Goal: Information Seeking & Learning: Understand process/instructions

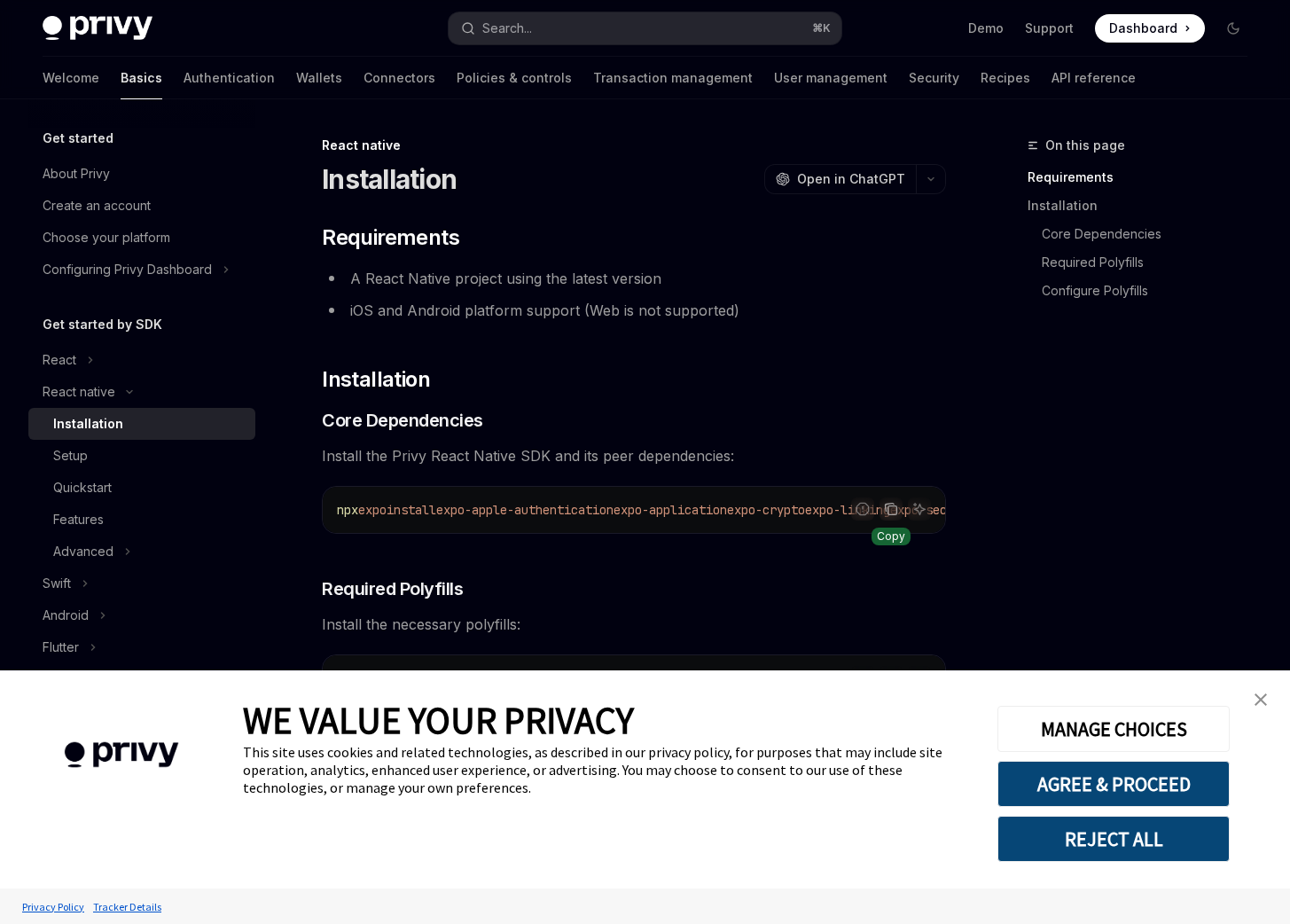
click at [889, 506] on icon "Copy the contents from the code block" at bounding box center [891, 509] width 14 height 14
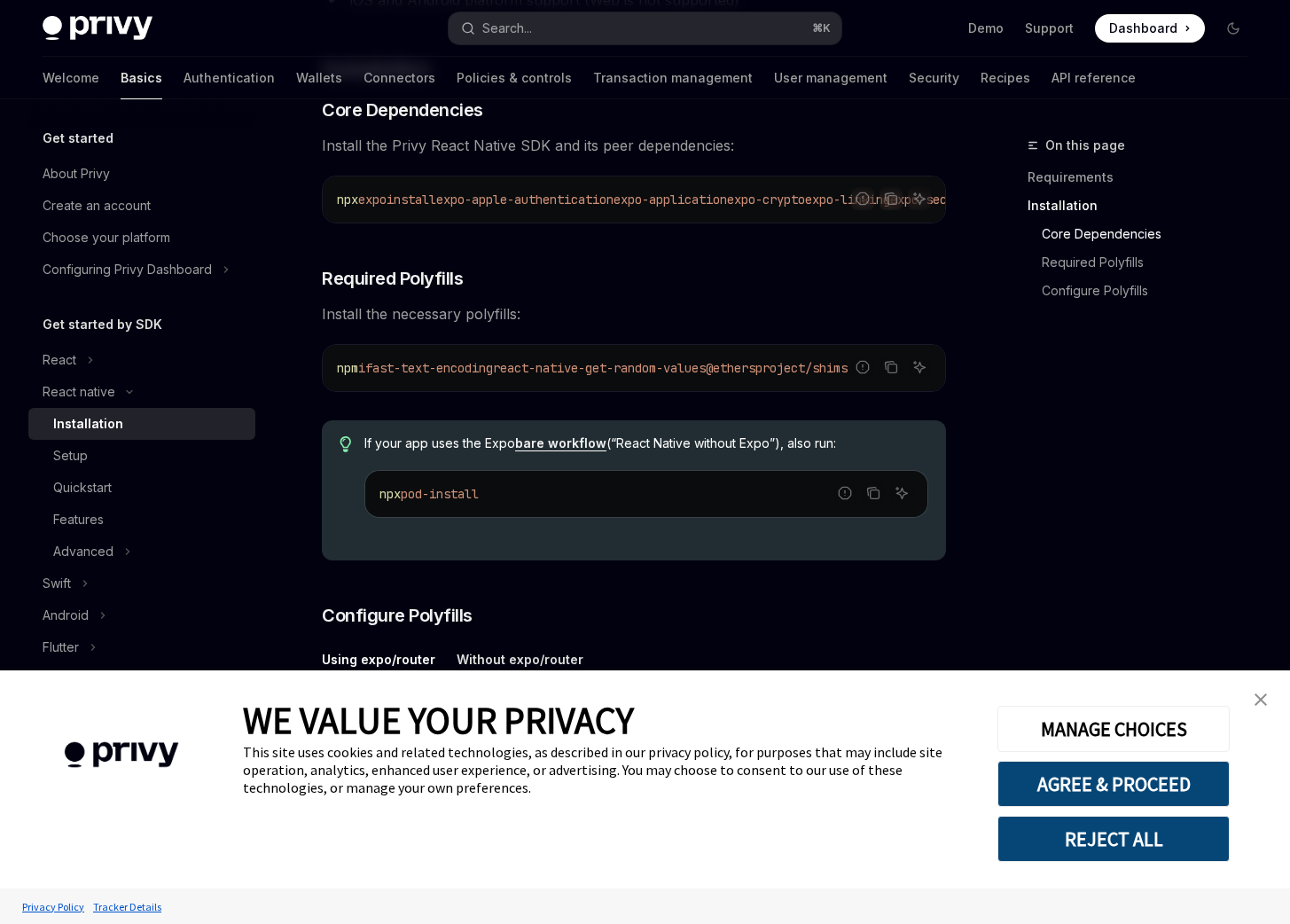
scroll to position [315, 0]
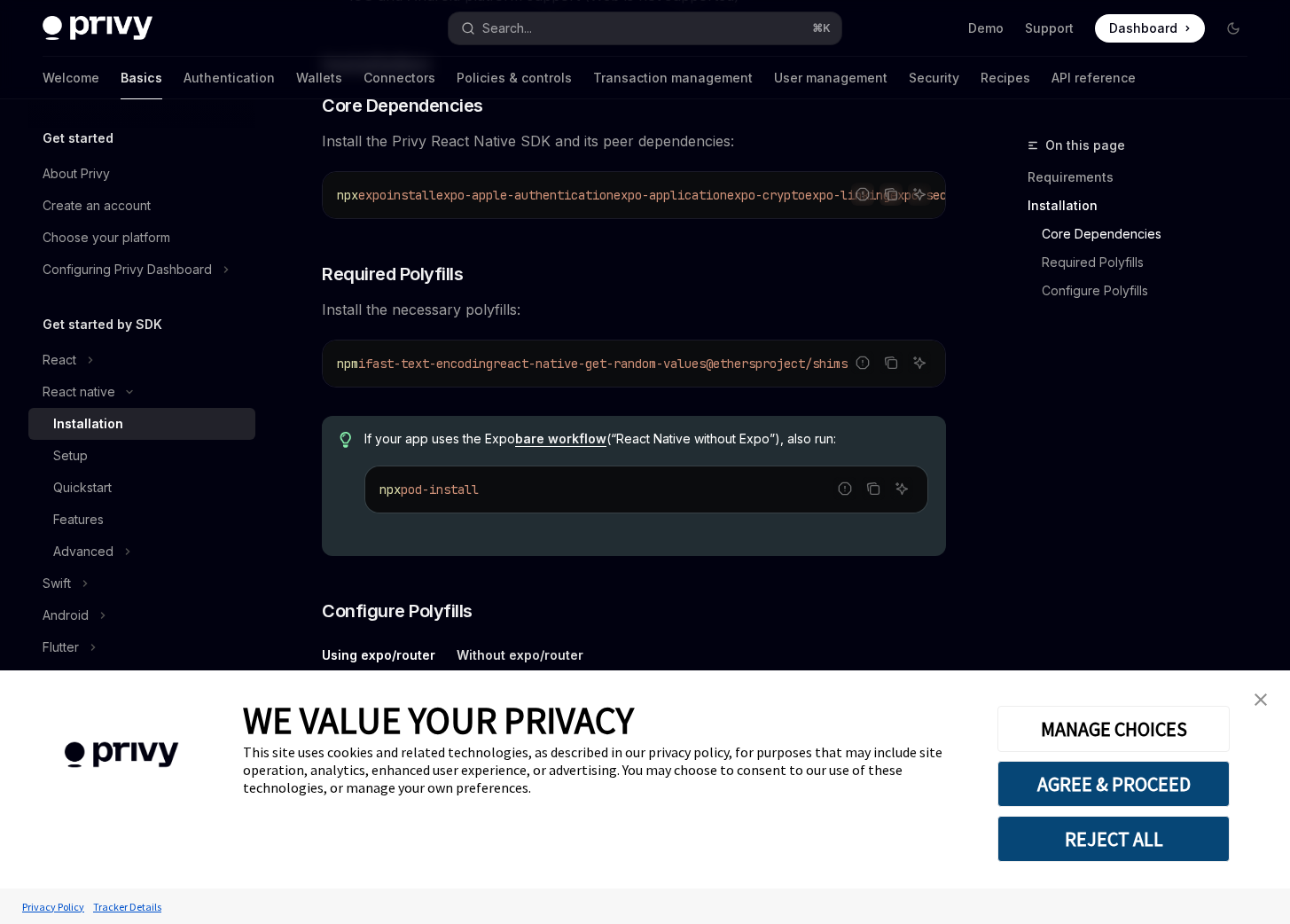
click at [1141, 479] on div "On this page Requirements Installation Core Dependencies Required Polyfills Con…" at bounding box center [1127, 529] width 270 height 789
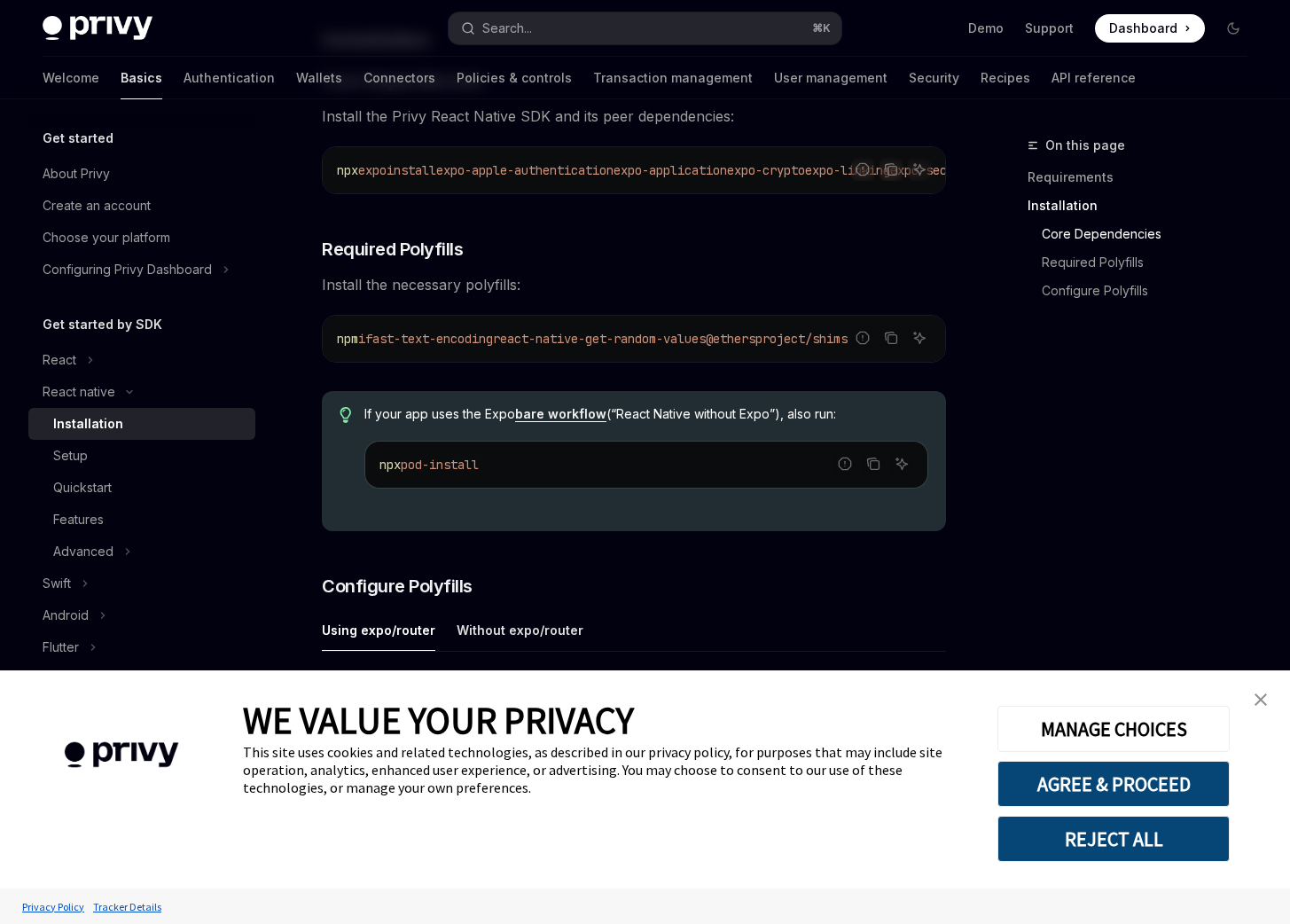
scroll to position [361, 0]
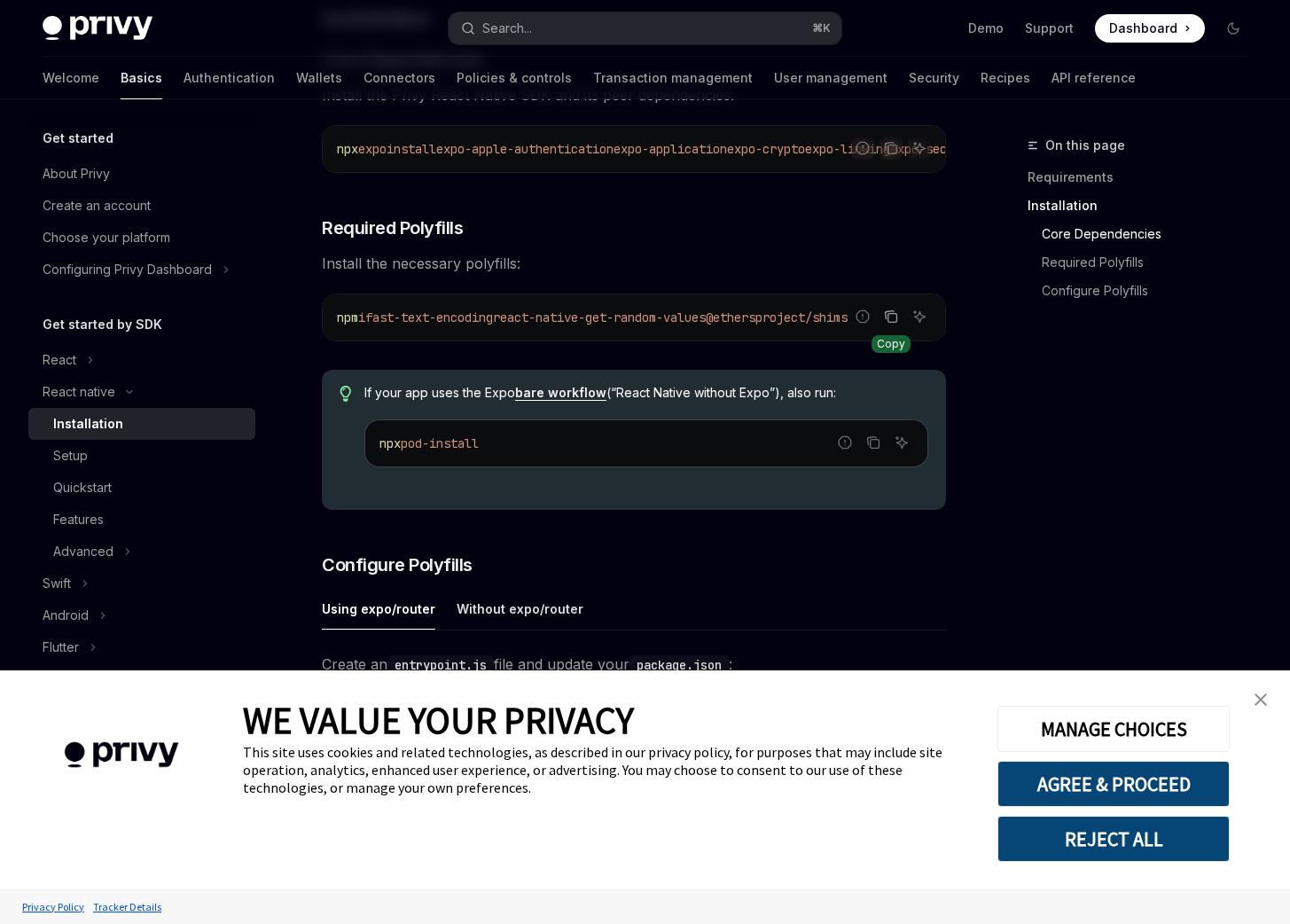
click at [891, 324] on icon "Copy the contents from the code block" at bounding box center [891, 316] width 14 height 14
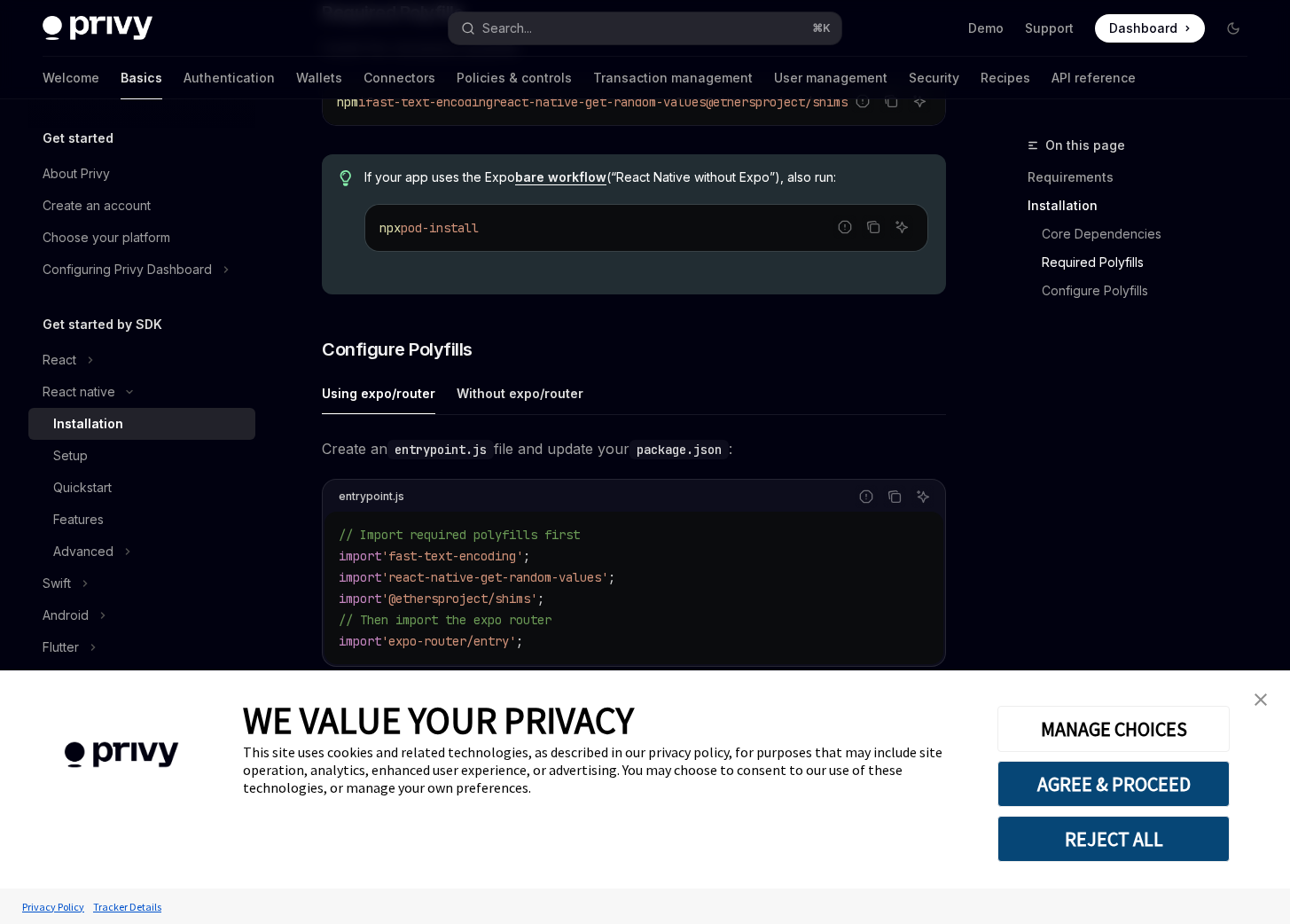
scroll to position [577, 0]
click at [573, 401] on ul "Using expo/router Without expo/router" at bounding box center [634, 392] width 624 height 43
click at [550, 402] on div "Without expo/router" at bounding box center [520, 392] width 127 height 42
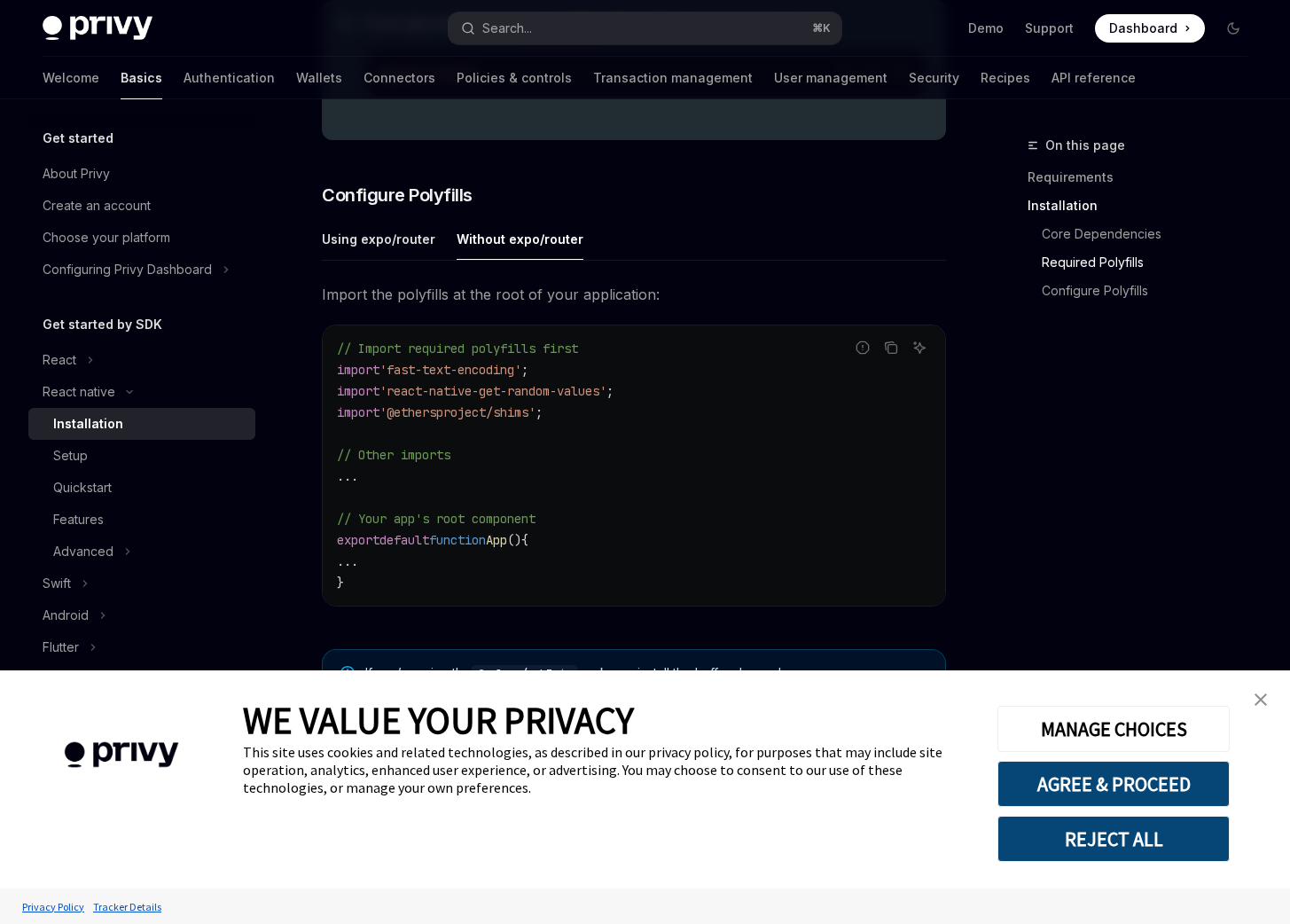
scroll to position [724, 0]
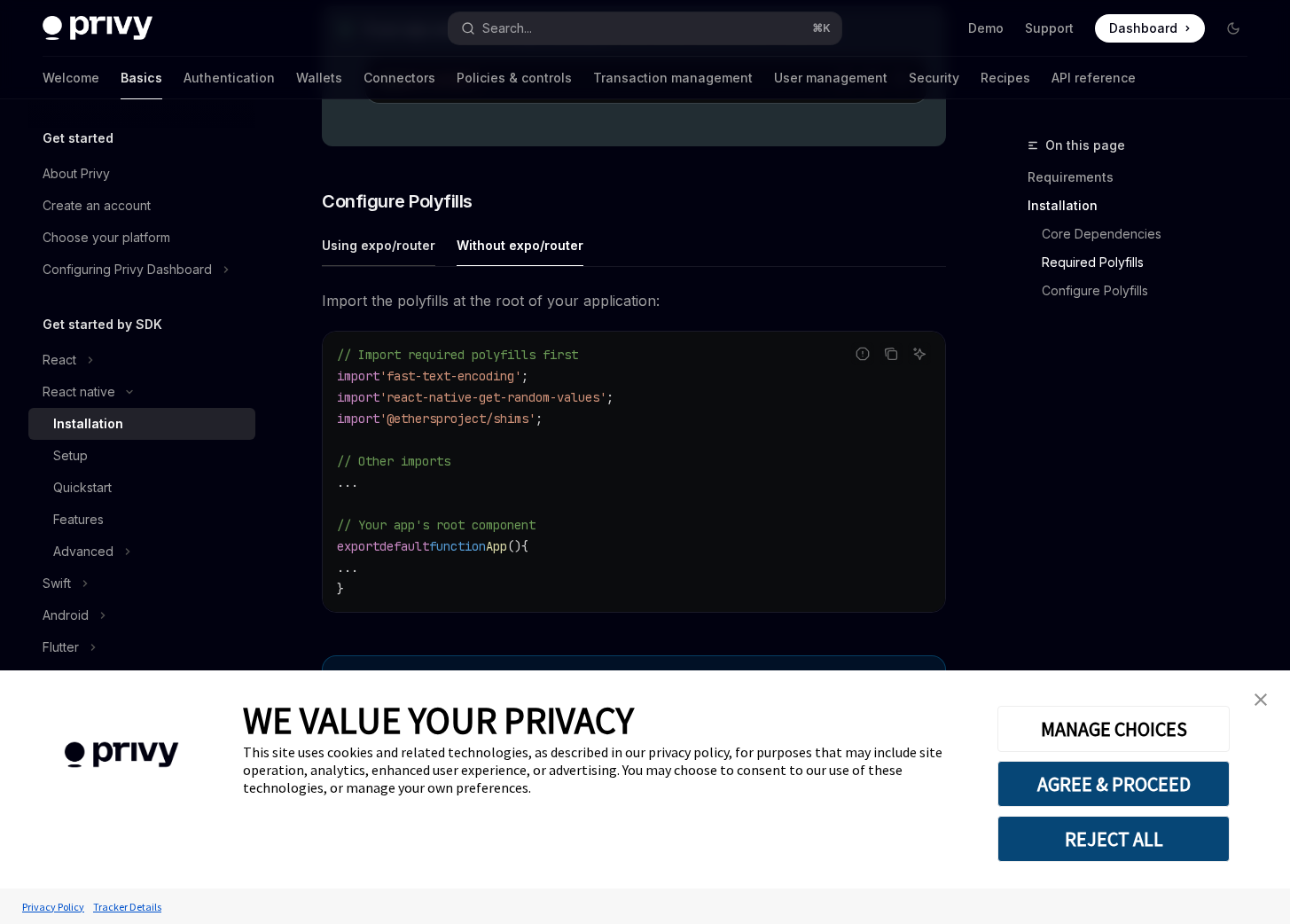
click at [384, 261] on div "Using expo/router" at bounding box center [378, 245] width 113 height 42
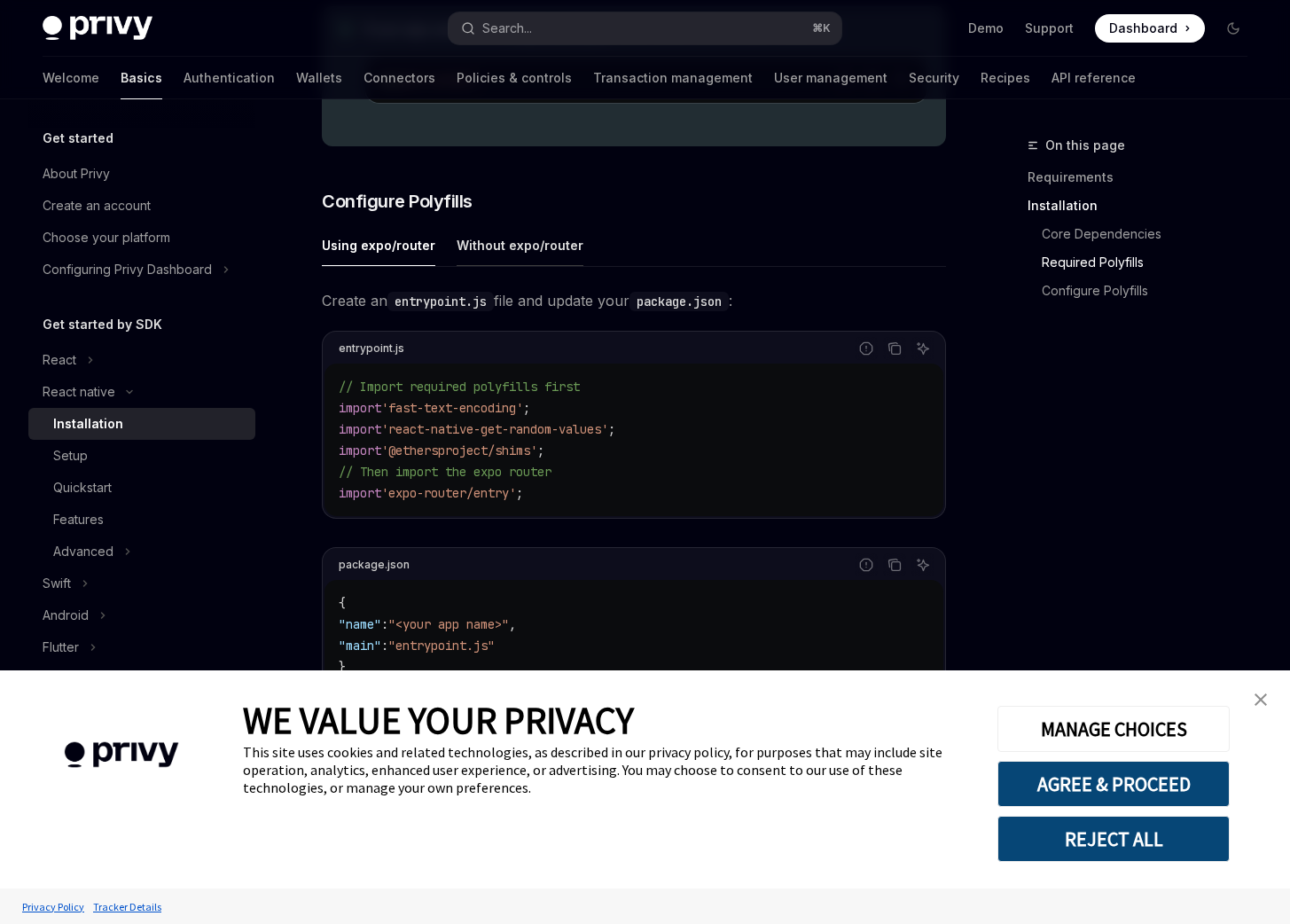
click at [482, 247] on div "Without expo/router" at bounding box center [520, 245] width 127 height 42
type textarea "*"
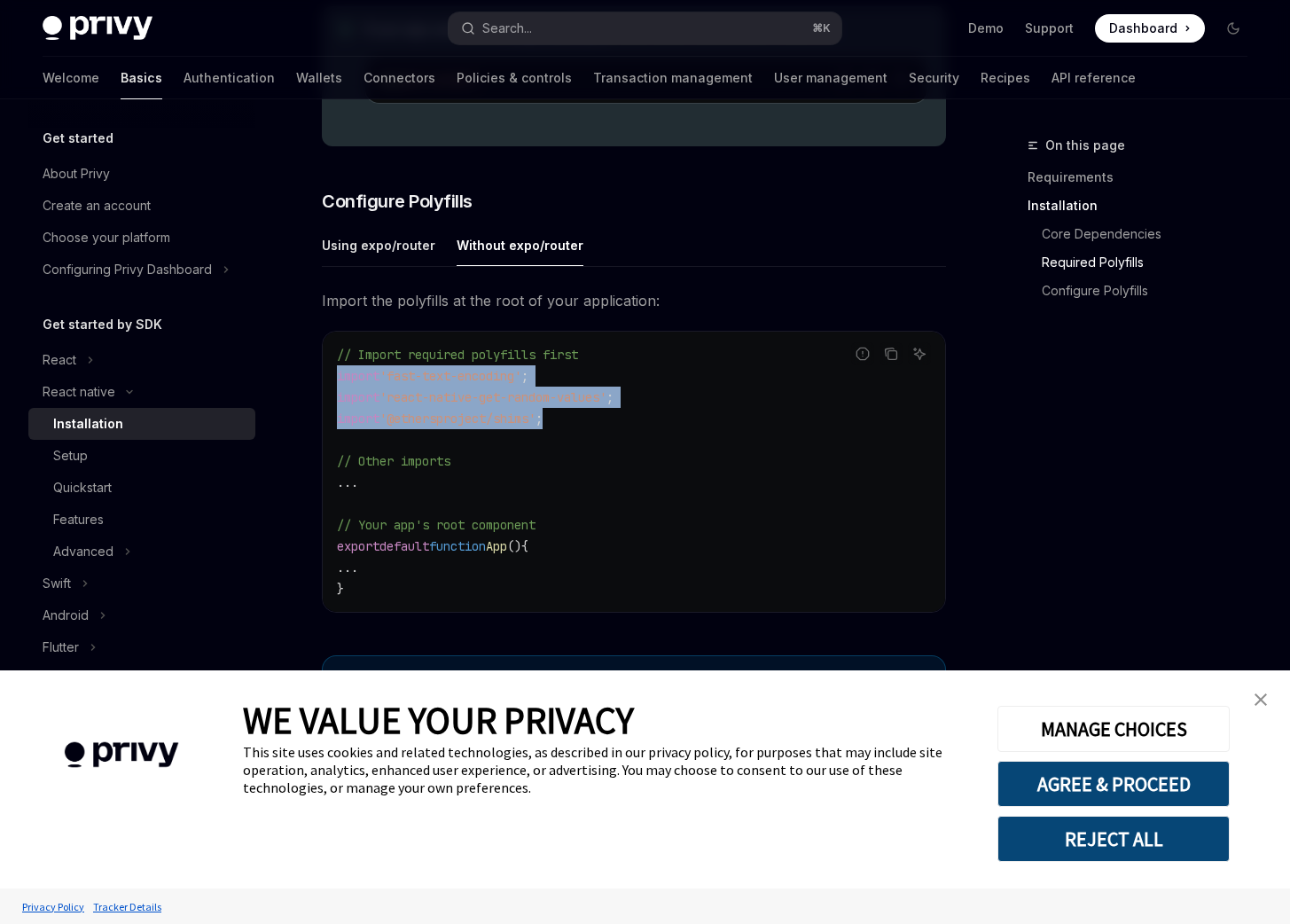
drag, startPoint x: 572, startPoint y: 424, endPoint x: 332, endPoint y: 390, distance: 241.7
click at [332, 390] on div "// Import required polyfills first import 'fast-text-encoding' ; import 'react-…" at bounding box center [634, 472] width 622 height 280
copy code "import 'fast-text-encoding' ; import 'react-native-get-random-values' ; import …"
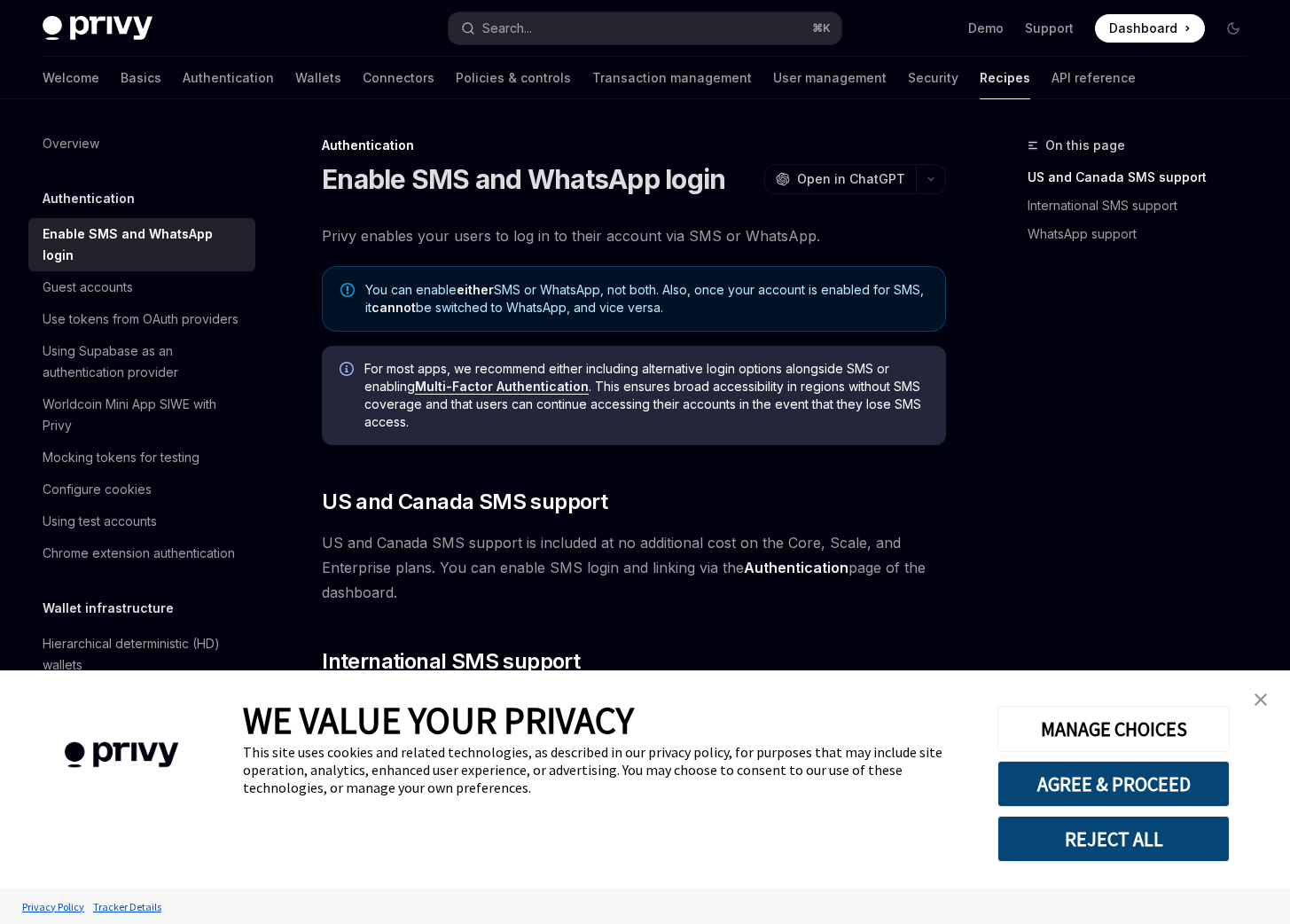
click at [1265, 697] on img "close banner" at bounding box center [1260, 699] width 12 height 12
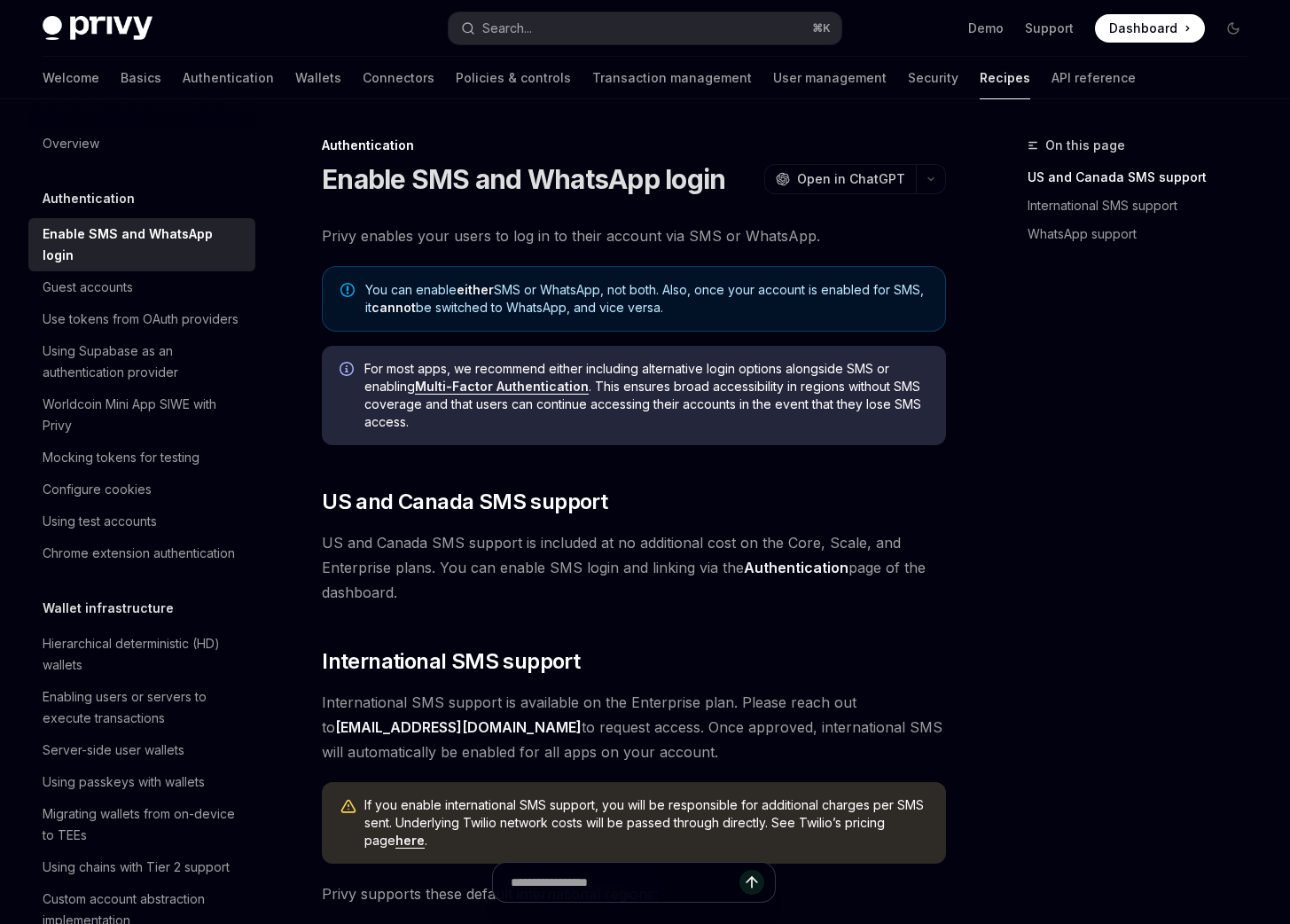
drag, startPoint x: 613, startPoint y: 371, endPoint x: 760, endPoint y: 377, distance: 146.4
click at [760, 377] on span "For most apps, we recommend either including alternative login options alongsid…" at bounding box center [646, 395] width 564 height 71
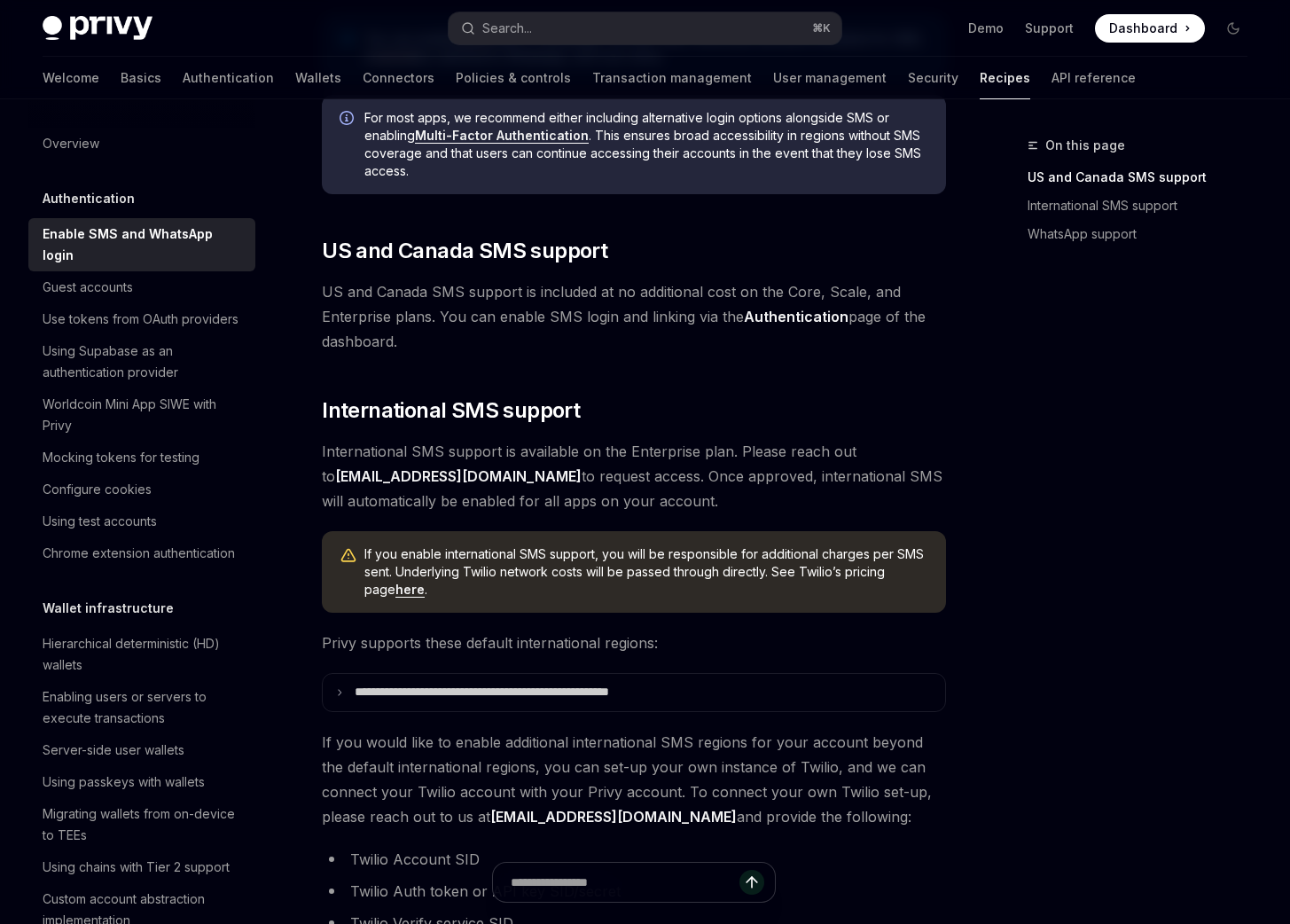
scroll to position [348, 0]
